Goal: Complete application form

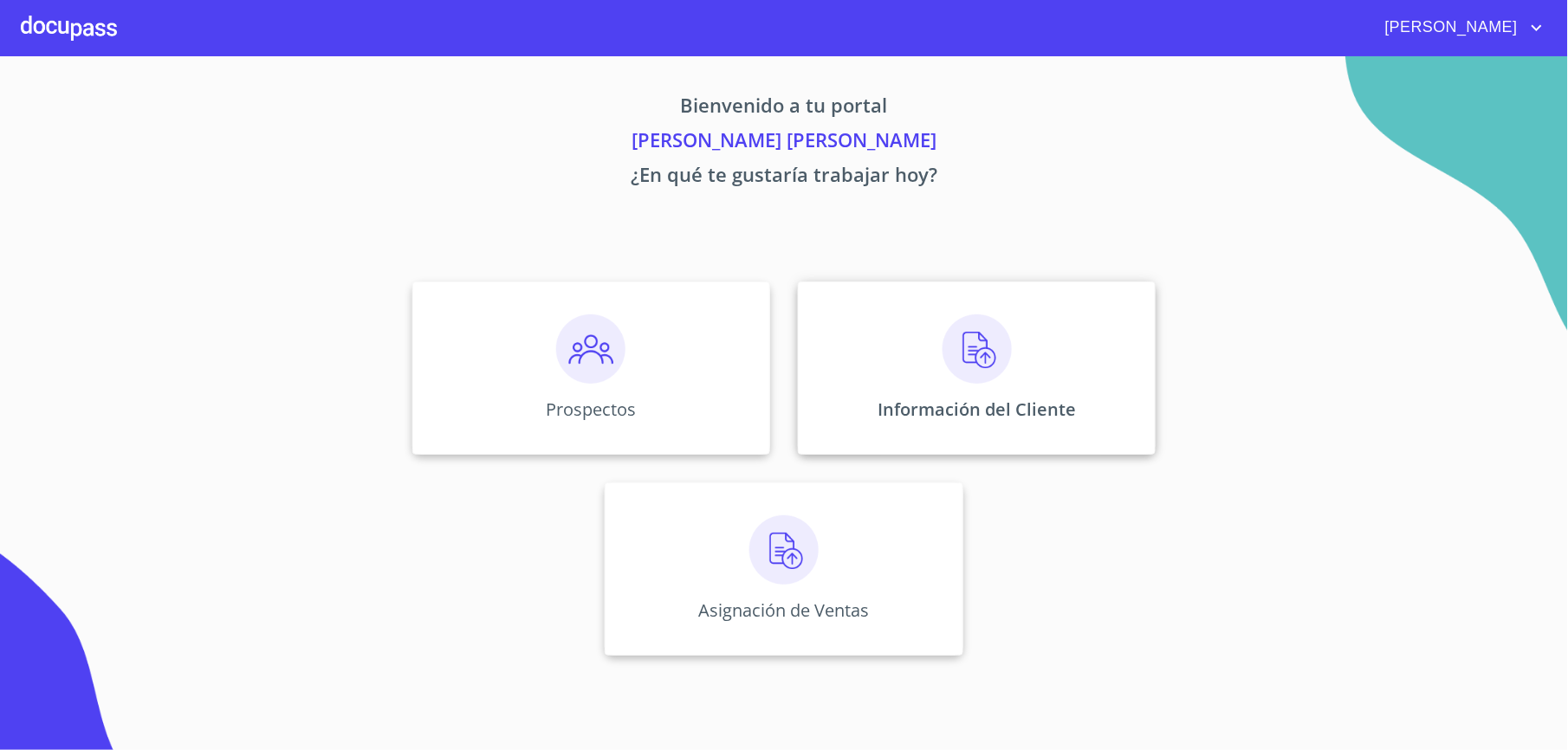
click at [862, 344] on div "Información del Cliente" at bounding box center [977, 368] width 358 height 173
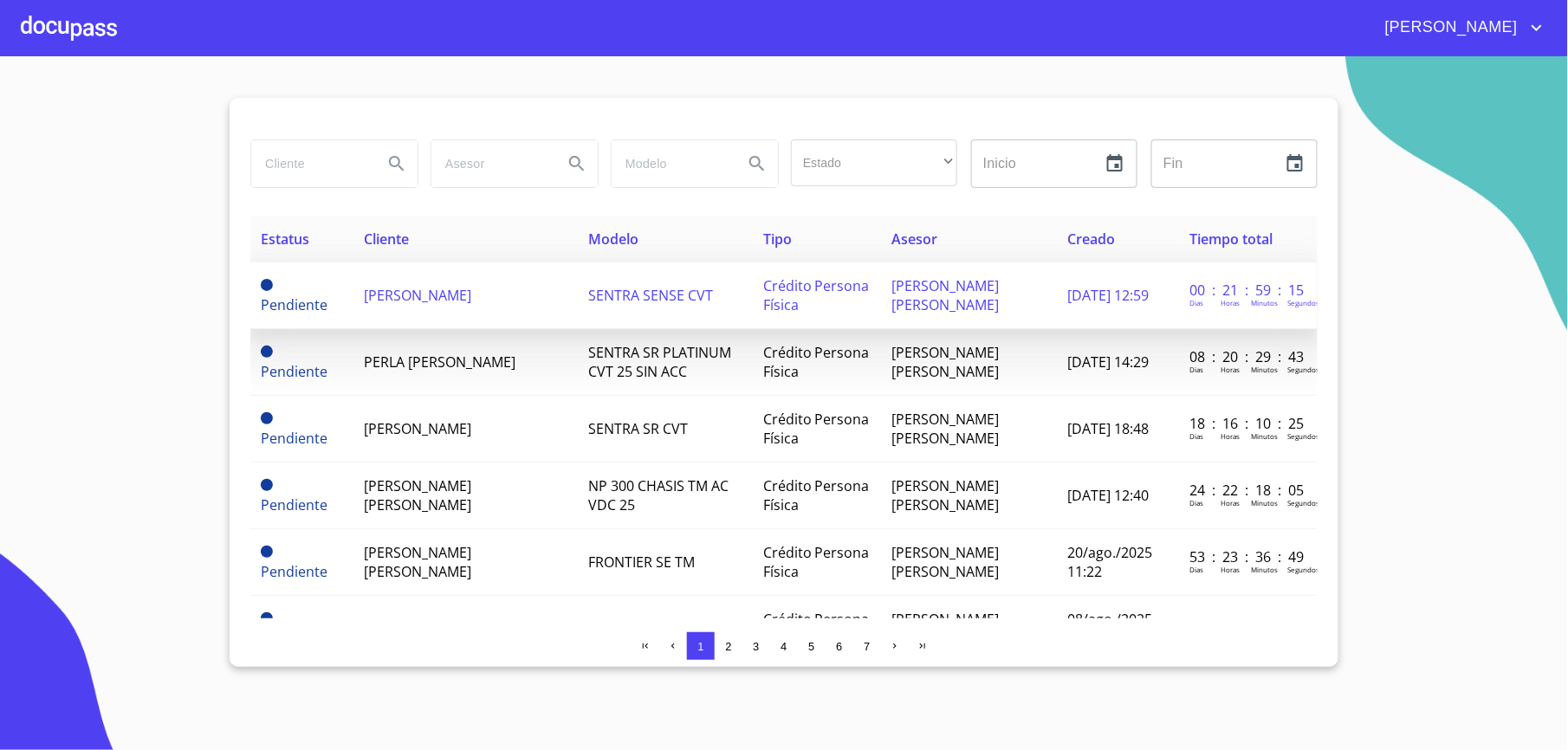
click at [392, 286] on span "[PERSON_NAME]" at bounding box center [419, 295] width 108 height 19
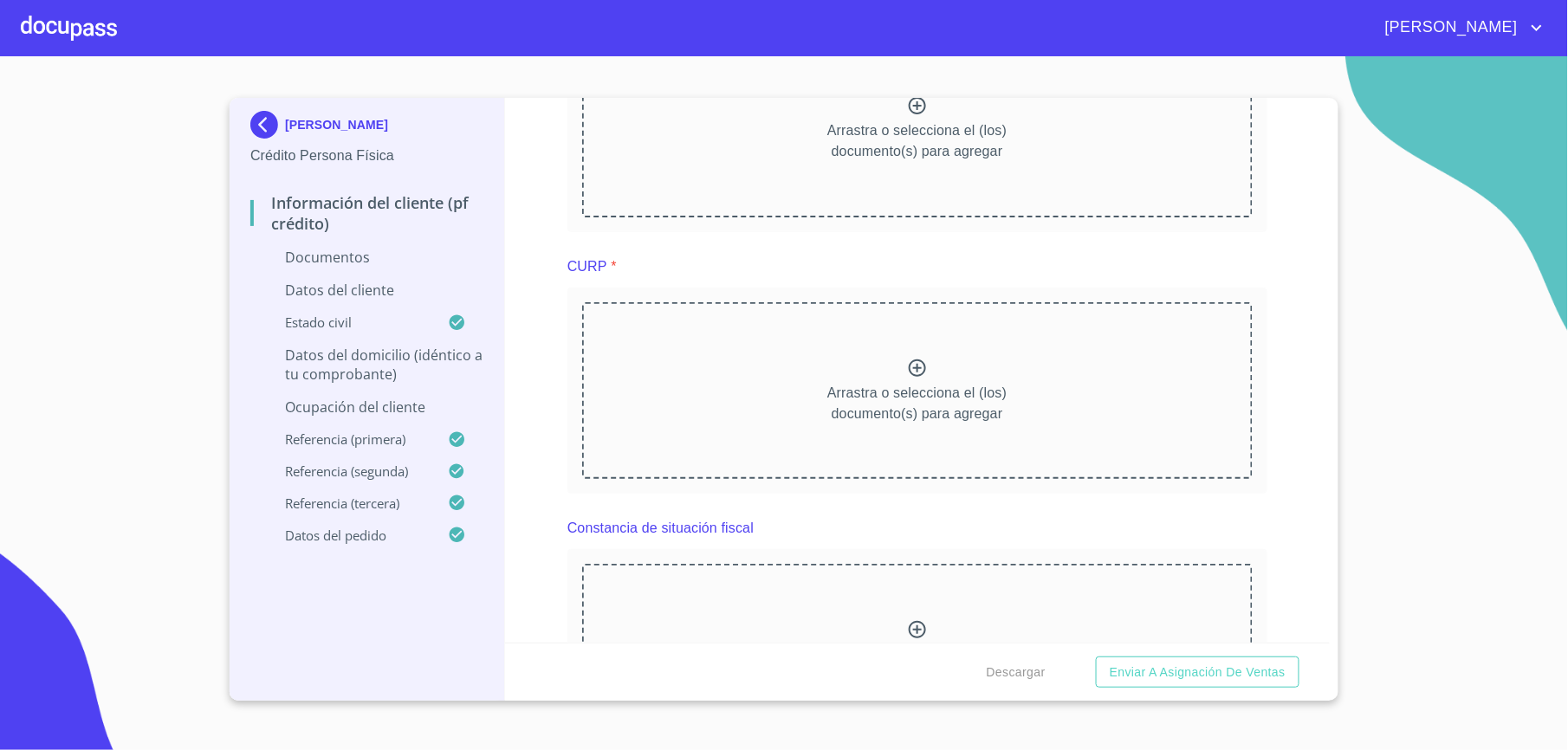
scroll to position [1386, 0]
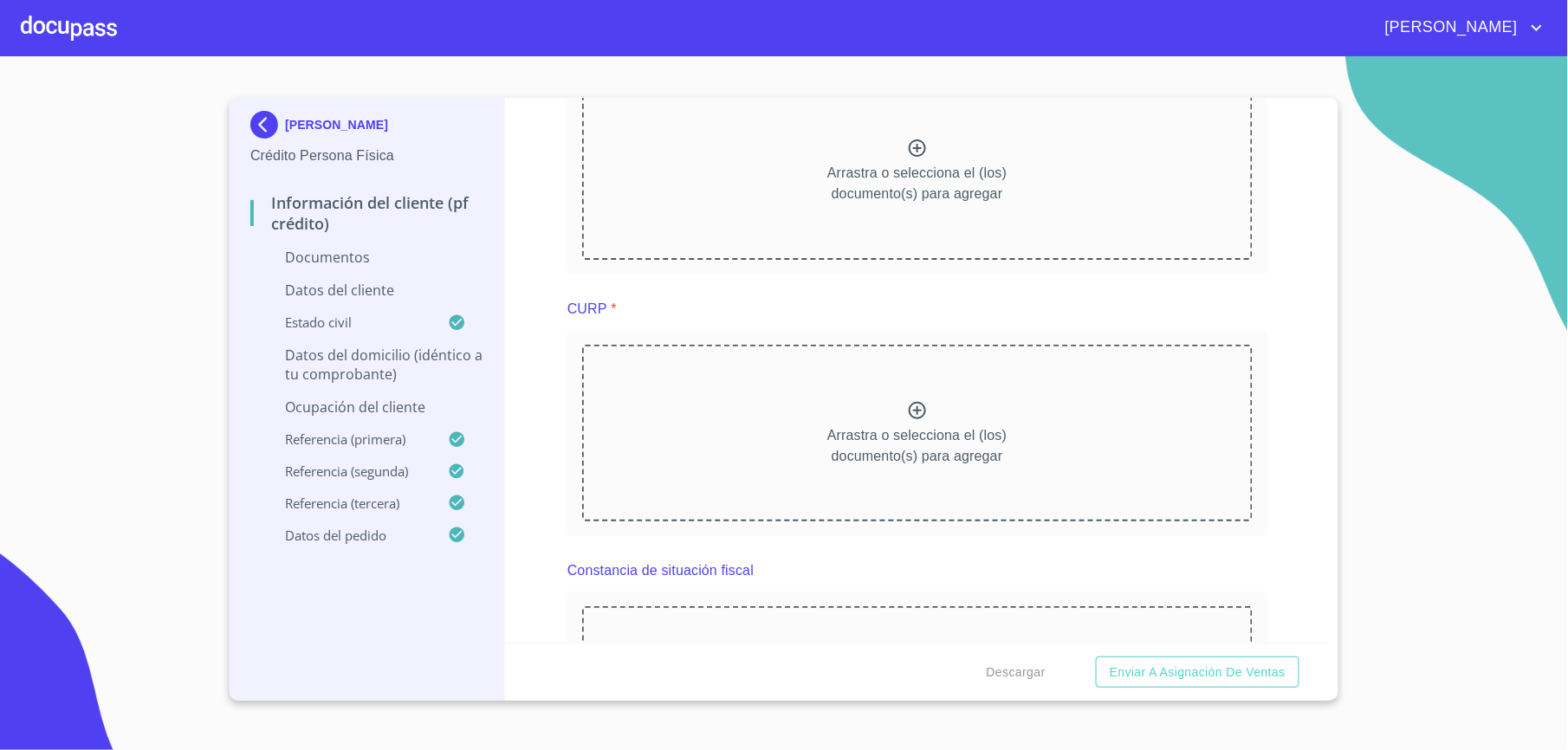
click at [757, 471] on div "Arrastra o selecciona el (los) documento(s) para agregar" at bounding box center [917, 433] width 670 height 177
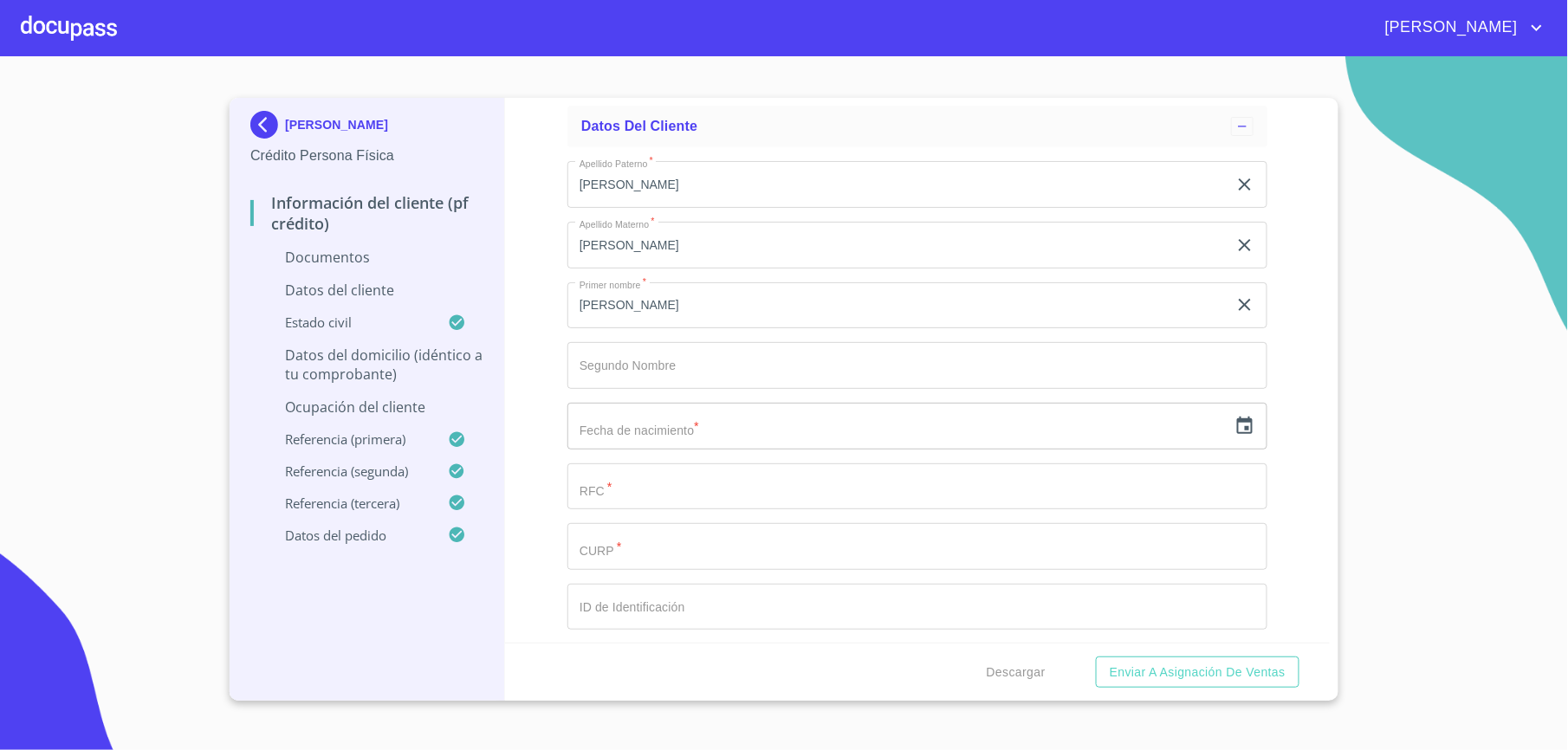
scroll to position [2542, 0]
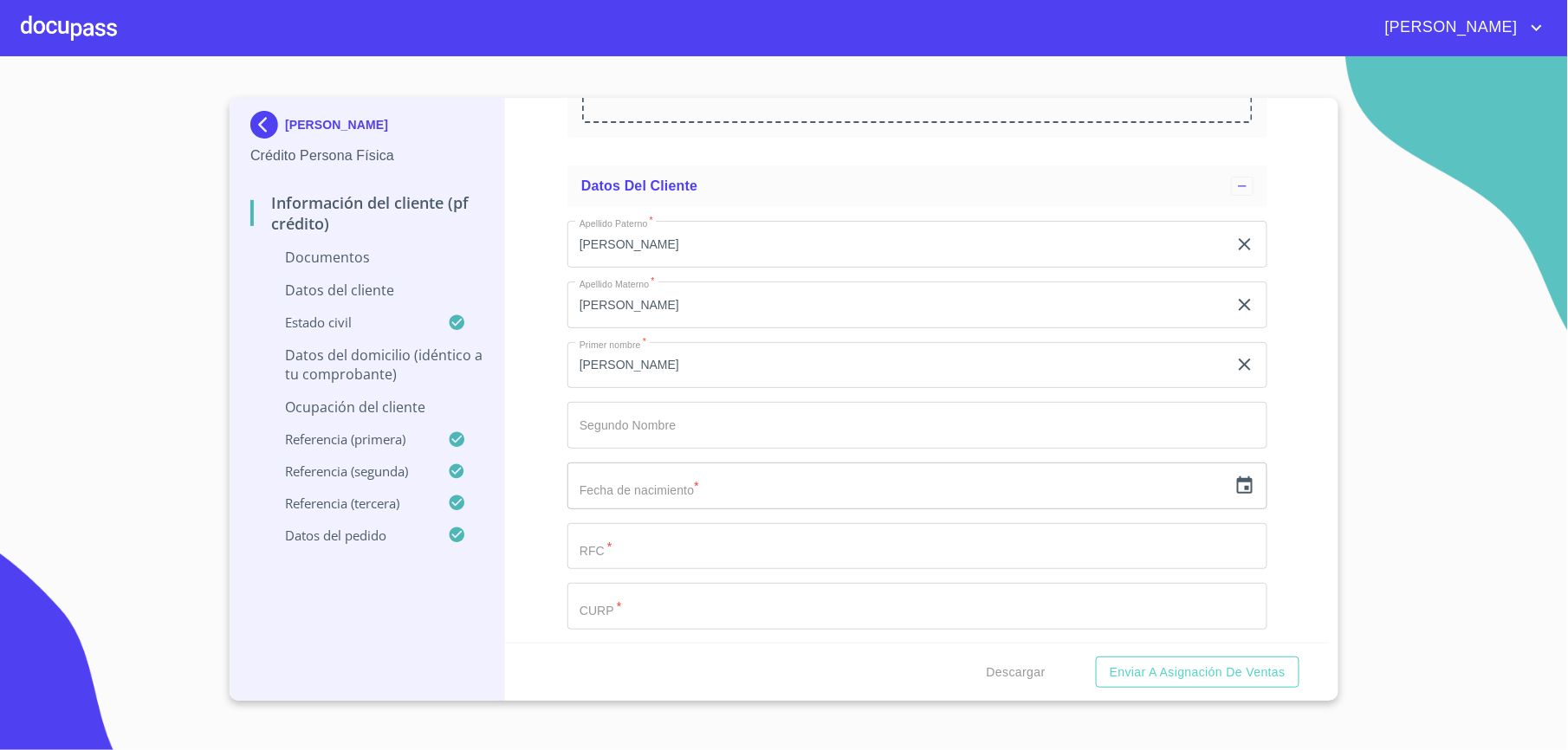
click at [617, 604] on input "Documento de identificación.   *" at bounding box center [917, 607] width 700 height 47
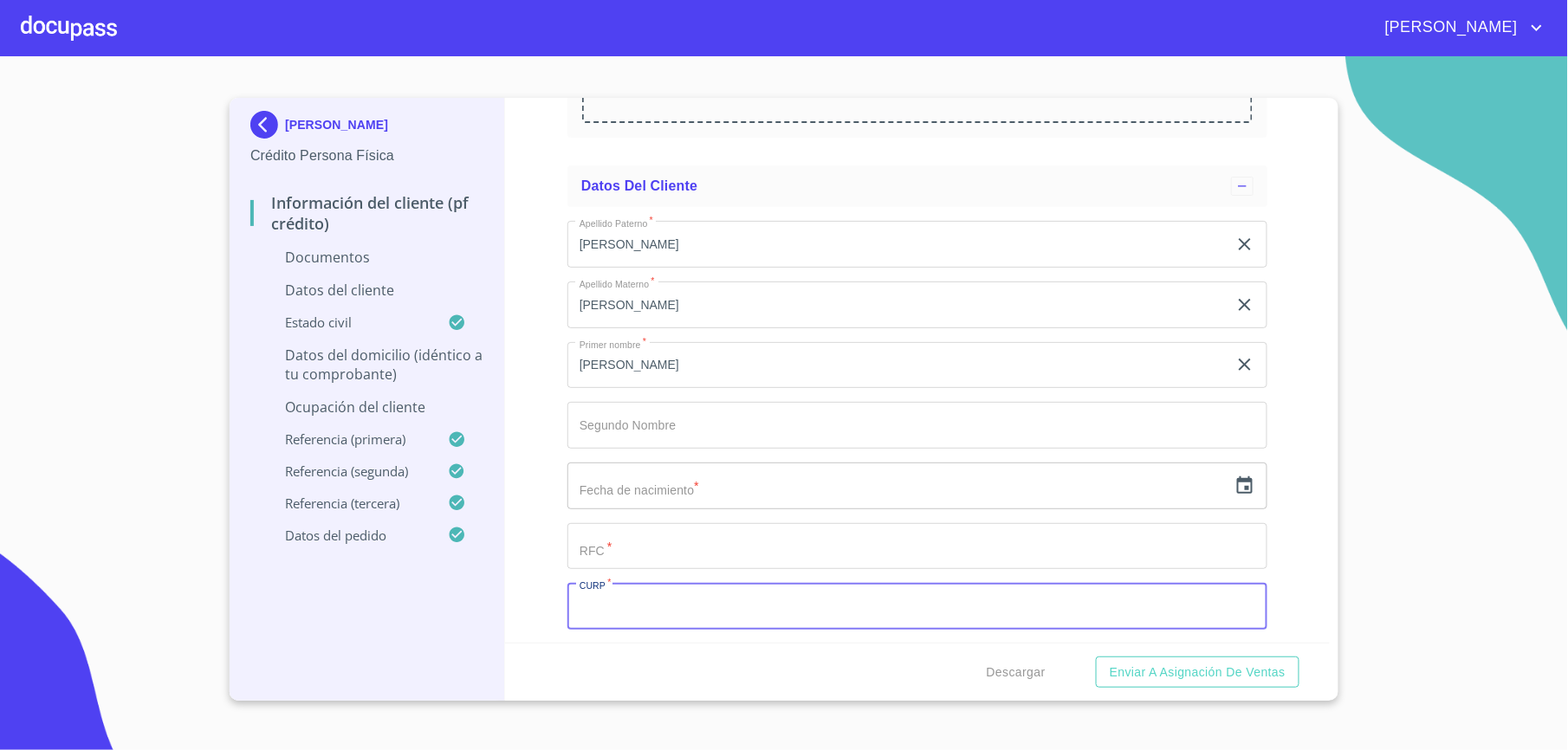
paste input "NAAM580108HJCVLN05"
type input "NAAM580108HJCVLN05"
click at [1234, 489] on icon "button" at bounding box center [1244, 486] width 21 height 21
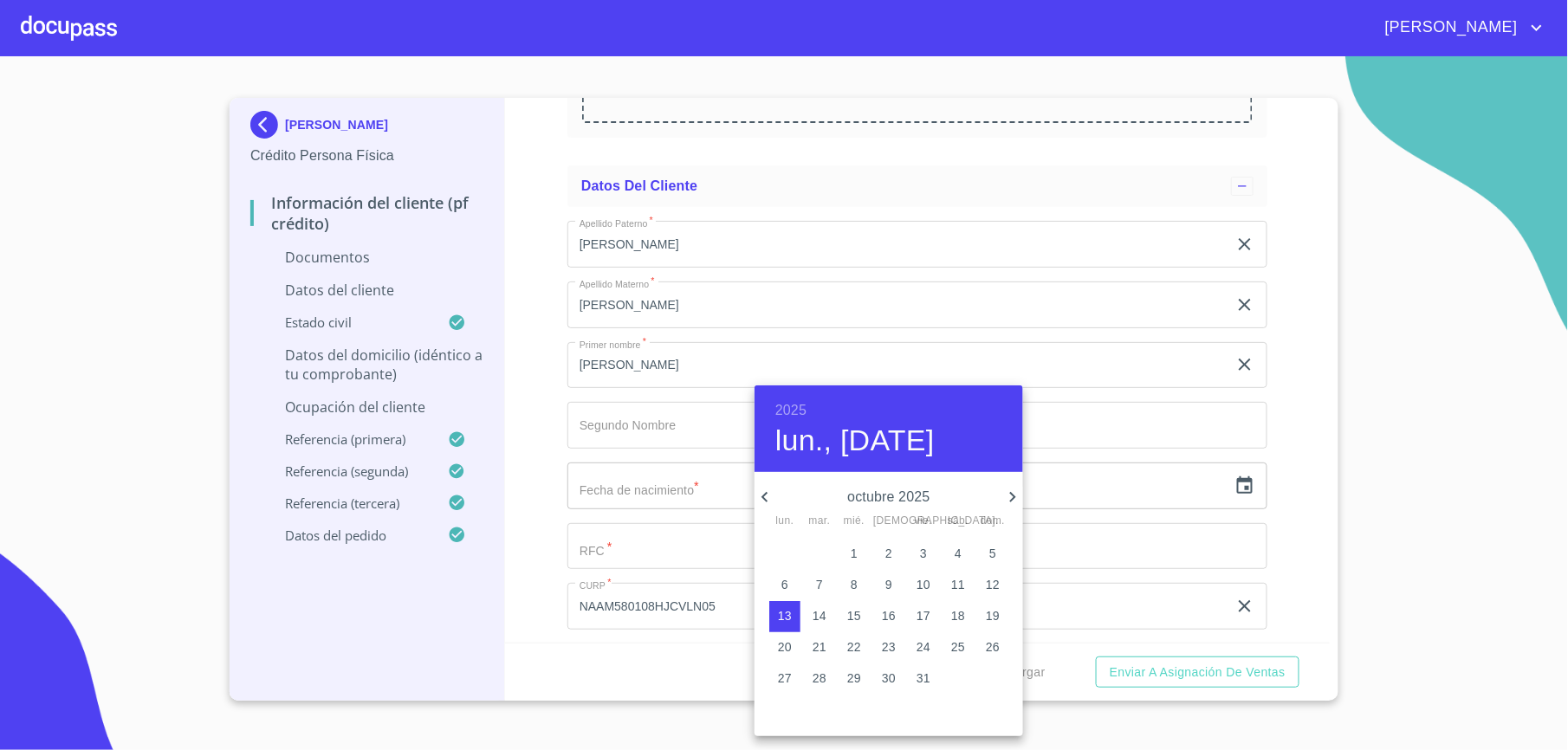
click at [794, 402] on h6 "2025" at bounding box center [791, 410] width 31 height 24
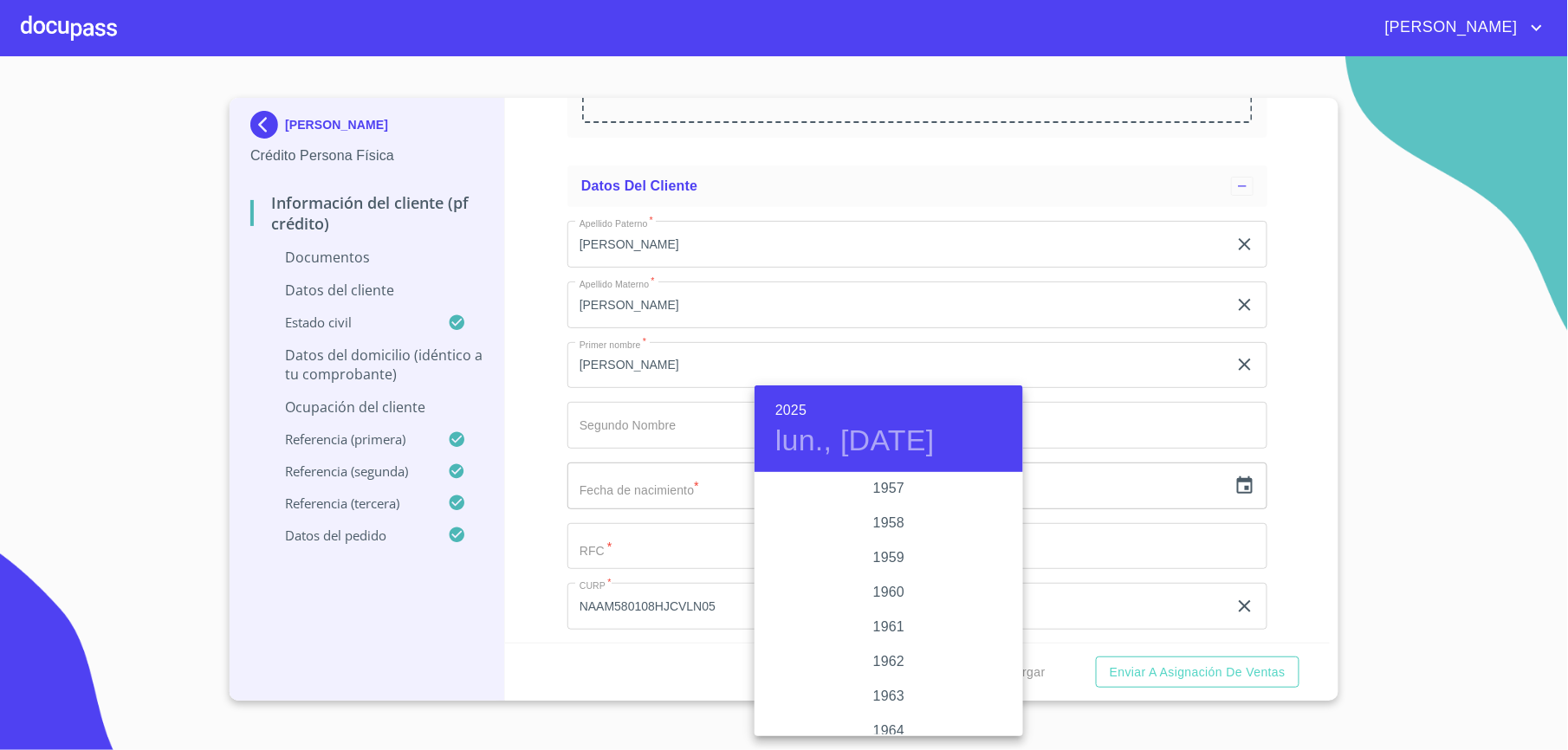
scroll to position [1052, 0]
click at [892, 573] on div "1958" at bounding box center [889, 585] width 268 height 34
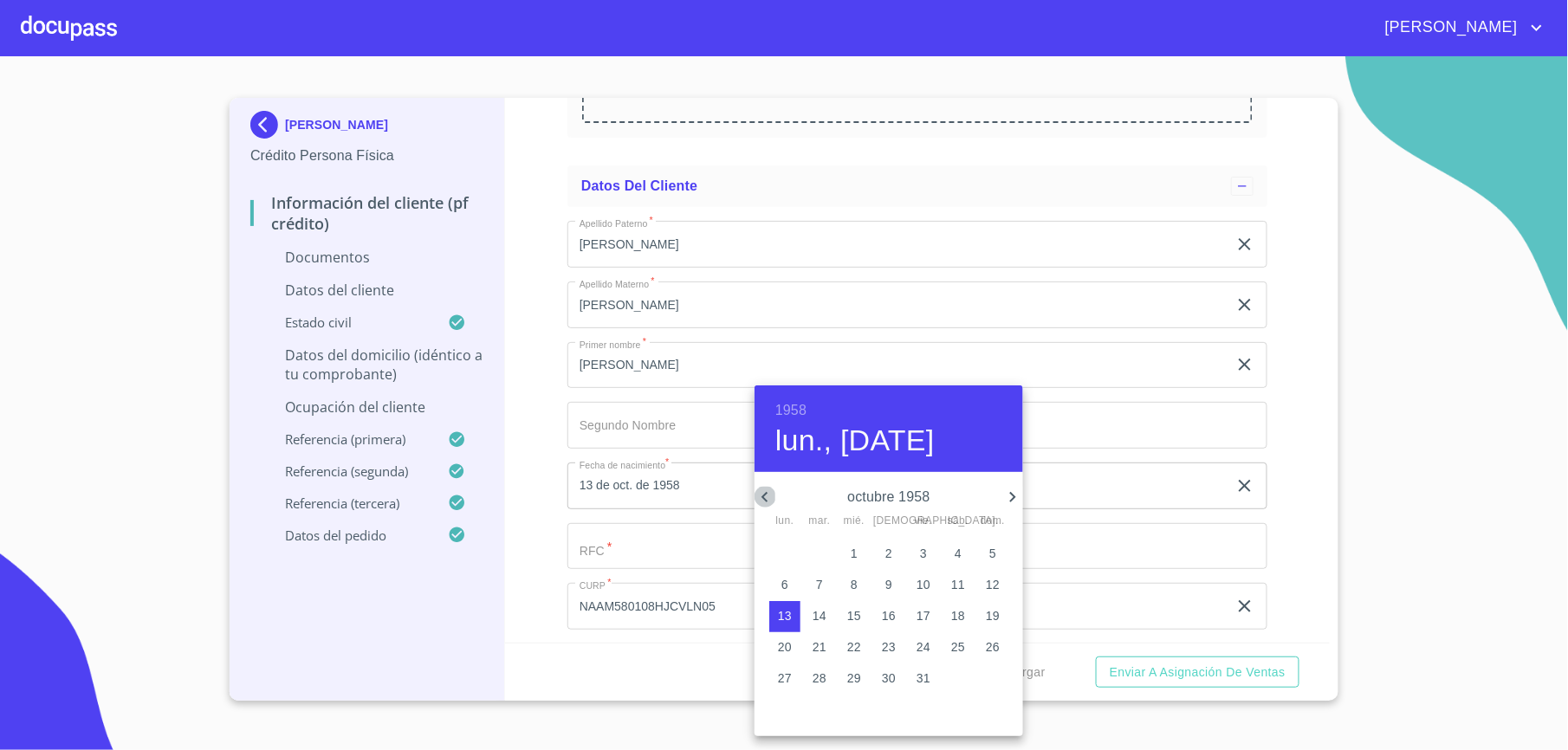
click at [767, 501] on icon "button" at bounding box center [764, 496] width 21 height 21
click at [1010, 497] on icon "button" at bounding box center [1012, 496] width 21 height 21
click at [767, 499] on icon "button" at bounding box center [764, 496] width 21 height 21
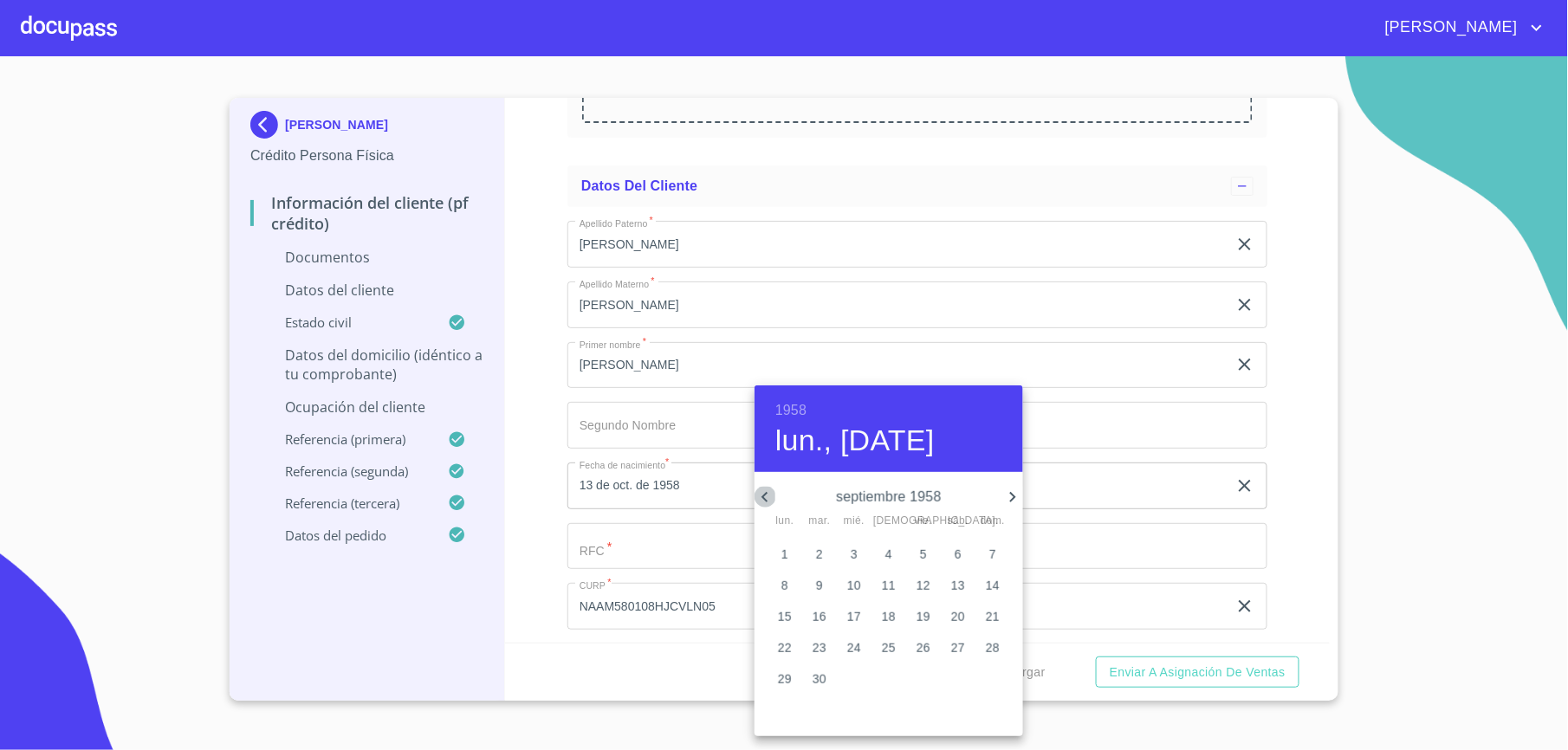
click at [767, 499] on icon "button" at bounding box center [764, 496] width 21 height 21
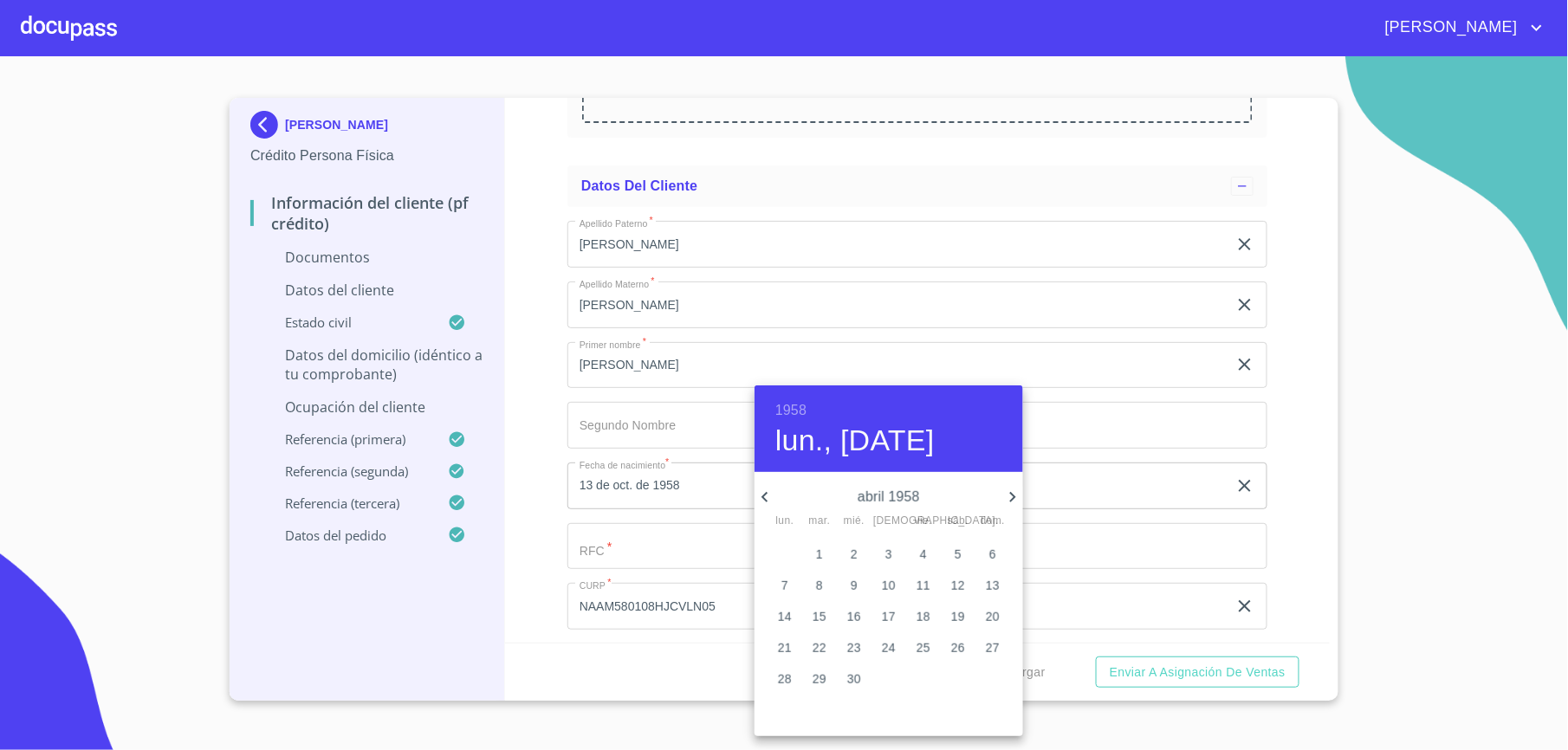
click at [767, 499] on icon "button" at bounding box center [764, 496] width 21 height 21
click at [848, 577] on span "8" at bounding box center [854, 586] width 31 height 18
type input "8 de ene. de 1958"
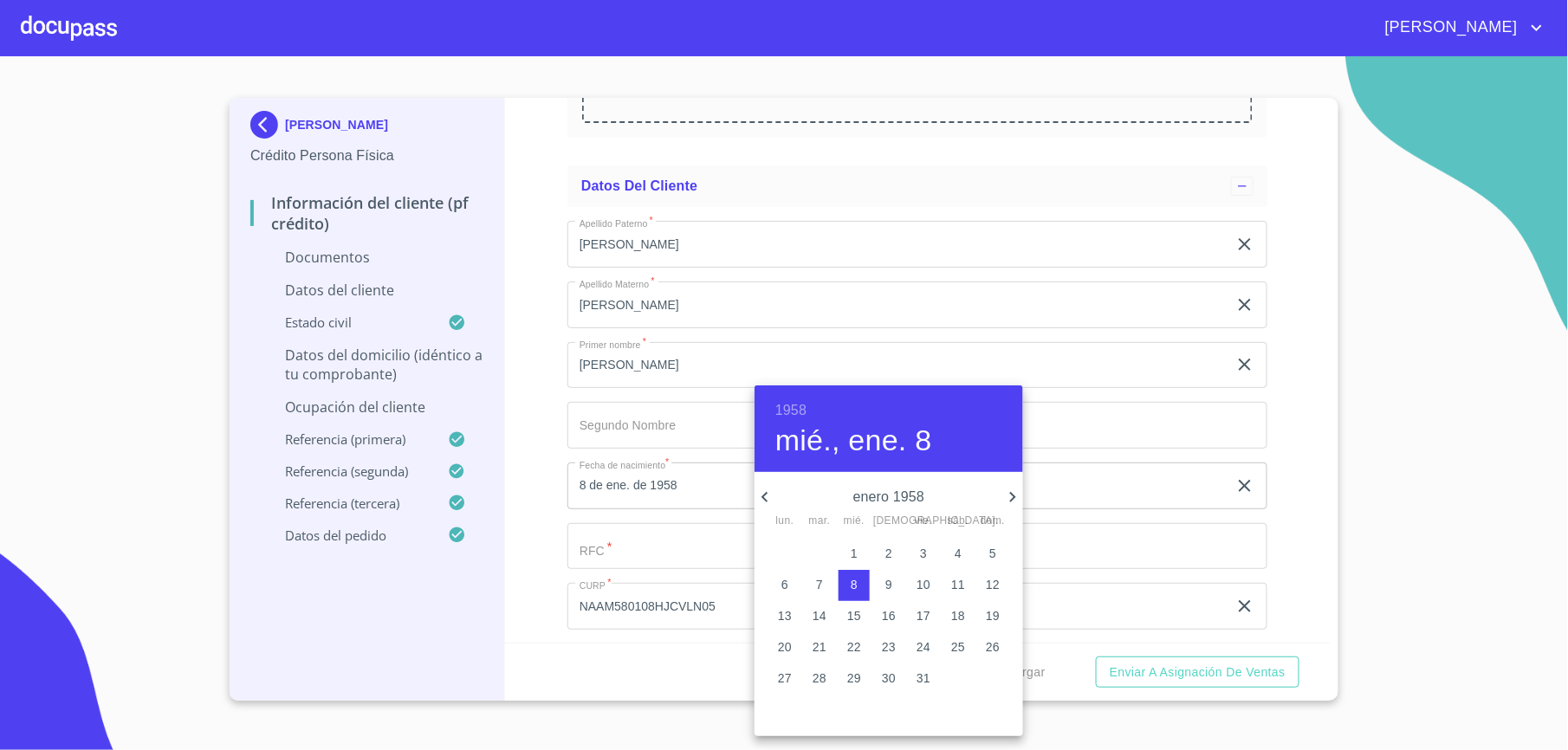
click at [628, 549] on div at bounding box center [784, 375] width 1568 height 750
